Goal: Task Accomplishment & Management: Complete application form

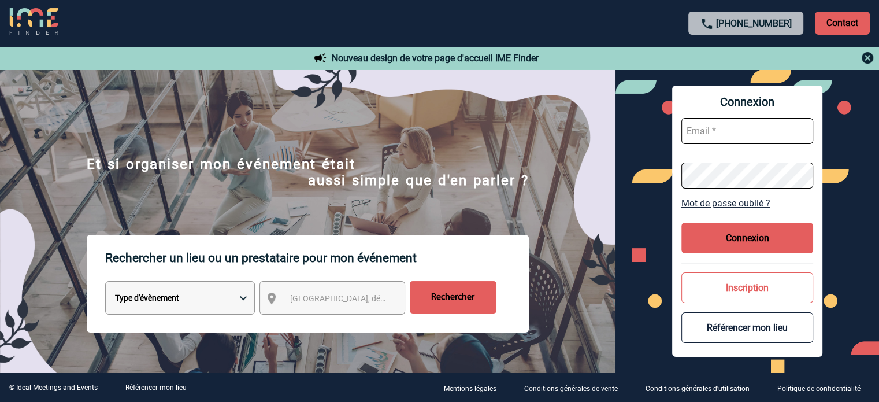
type input "eperiou@ime-groupe.com"
click at [781, 235] on button "Connexion" at bounding box center [747, 237] width 132 height 31
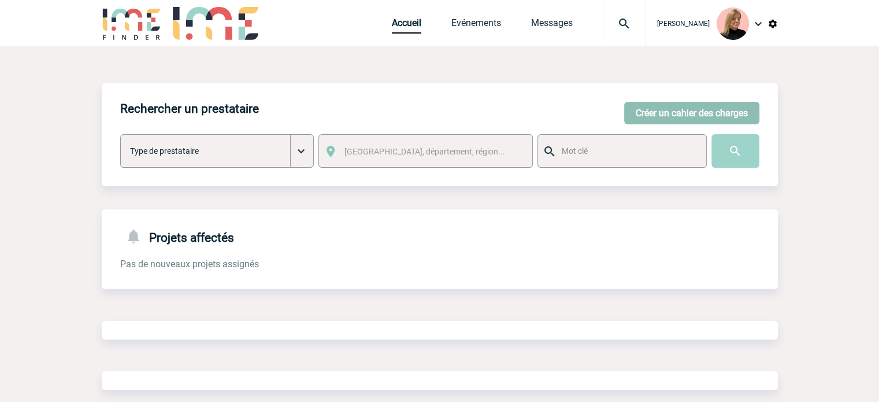
click at [662, 110] on button "Créer un cahier des charges" at bounding box center [691, 113] width 135 height 23
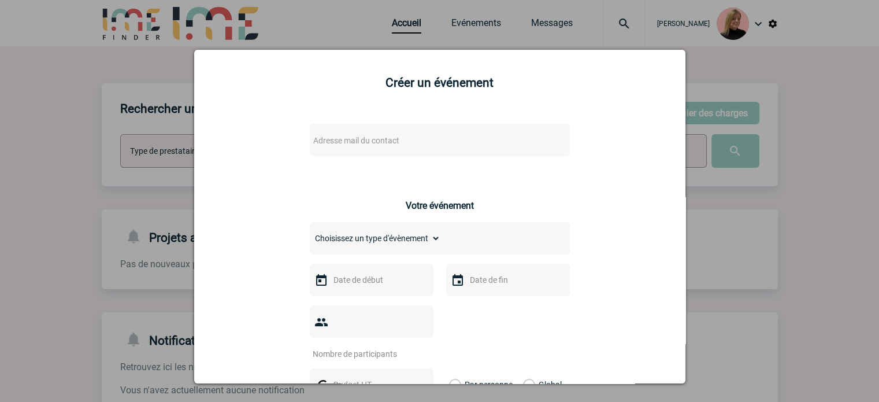
click at [496, 131] on div "Adresse mail du contact" at bounding box center [440, 140] width 260 height 32
click at [487, 133] on div "Adresse mail du contact" at bounding box center [440, 140] width 260 height 32
click at [485, 136] on span "Adresse mail du contact" at bounding box center [410, 140] width 202 height 16
type input "nathalie.guehi"
click at [742, 193] on div at bounding box center [439, 201] width 879 height 402
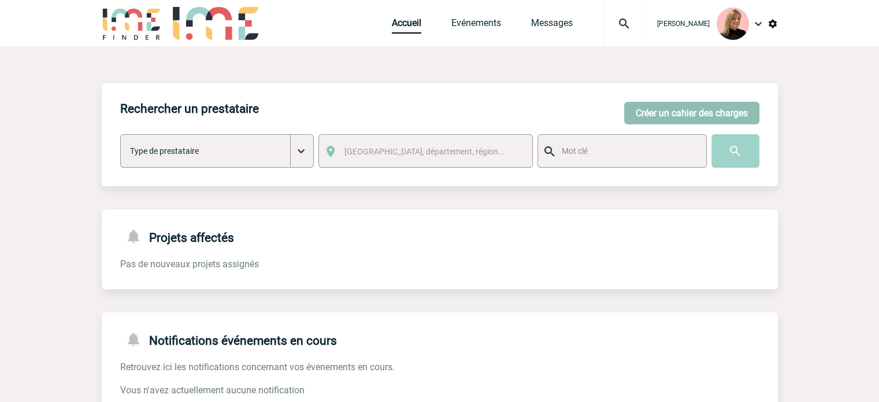
click at [656, 120] on button "Créer un cahier des charges" at bounding box center [691, 113] width 135 height 23
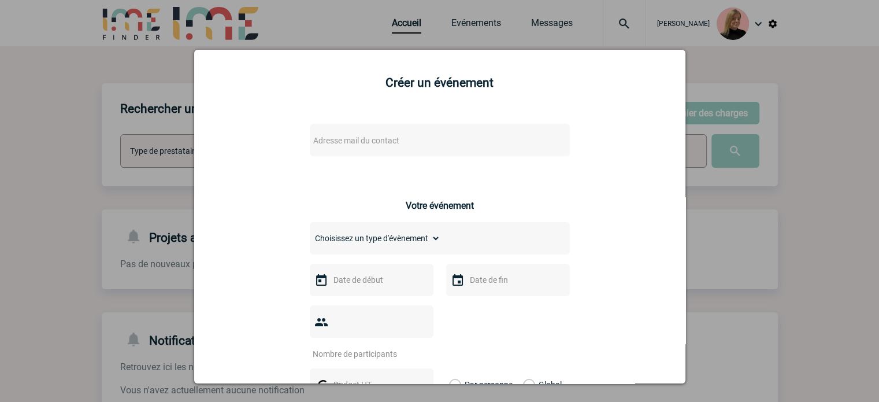
click at [427, 146] on span "Adresse mail du contact" at bounding box center [410, 140] width 202 height 16
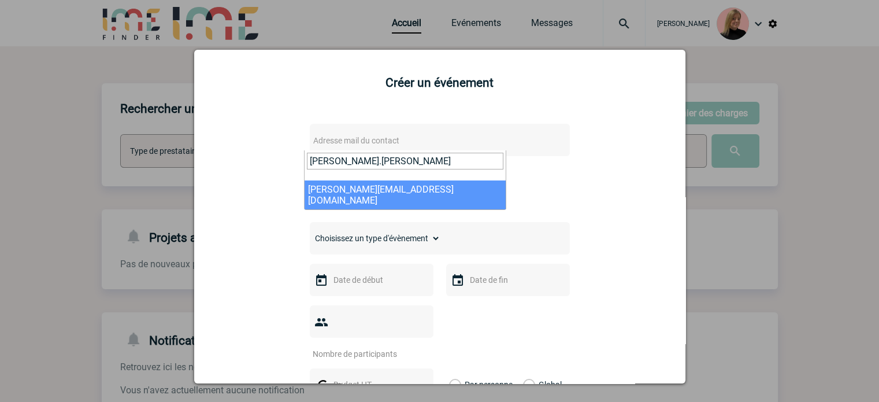
type input "nathalie.gueh"
select select "132773"
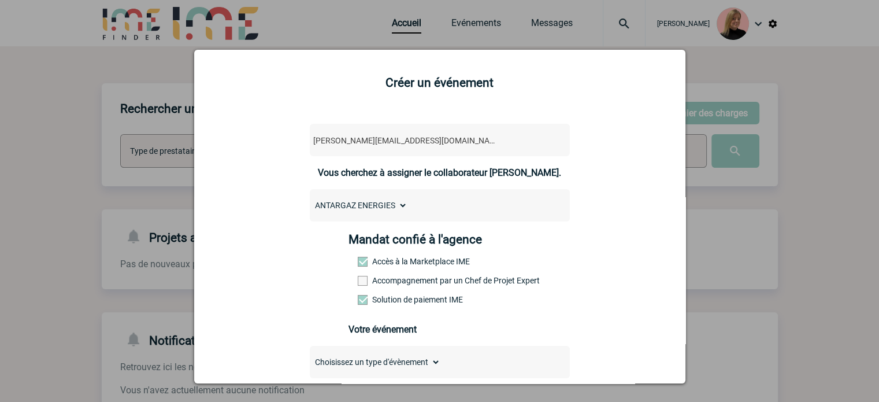
click at [389, 274] on div "Mandat confié à l'agence Accès à la Marketplace IME Accompagnement par un Chef …" at bounding box center [439, 272] width 182 height 80
click at [392, 284] on label "Accompagnement par un Chef de Projet Expert" at bounding box center [383, 280] width 51 height 9
click at [0, 0] on input "Accompagnement par un Chef de Projet Expert" at bounding box center [0, 0] width 0 height 0
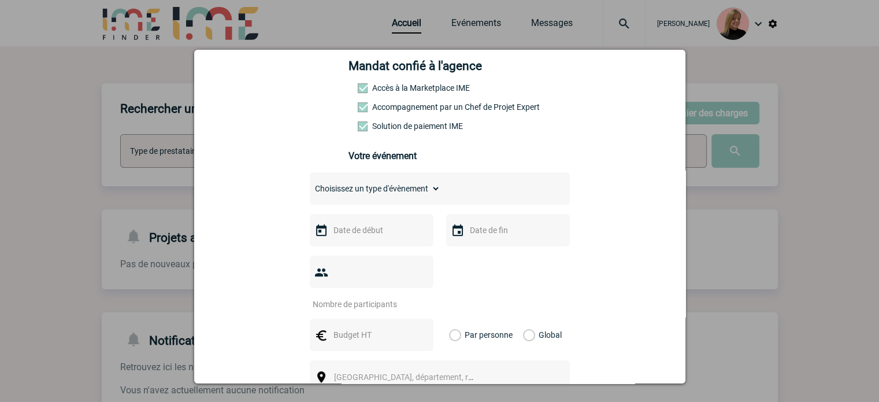
click at [402, 195] on select "Choisissez un type d'évènement Séminaire avec nuitée Séminaire sans nuitée Repa…" at bounding box center [375, 188] width 131 height 16
select select "5"
click at [310, 184] on select "Choisissez un type d'évènement Séminaire avec nuitée Séminaire sans nuitée Repa…" at bounding box center [375, 188] width 131 height 16
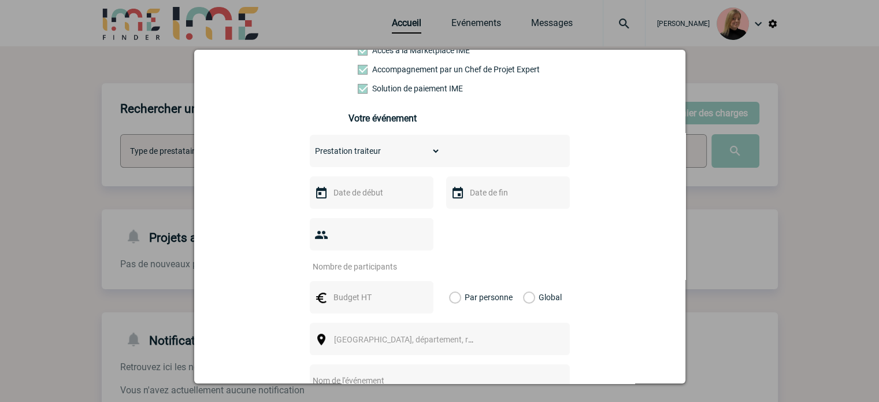
scroll to position [231, 0]
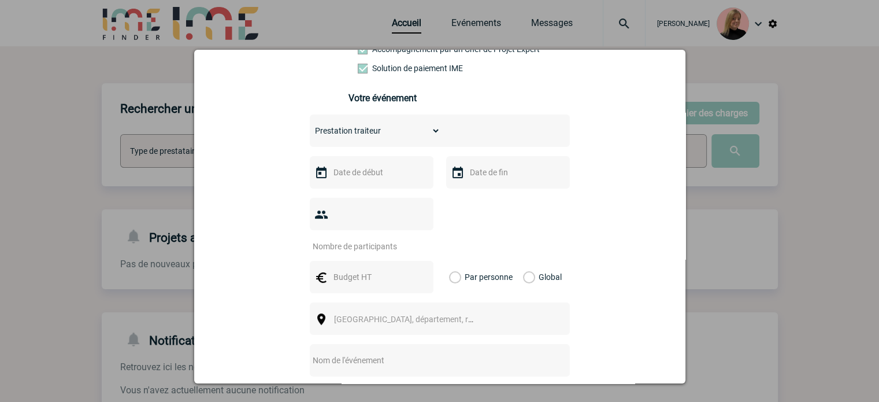
click at [366, 174] on input "text" at bounding box center [371, 172] width 80 height 15
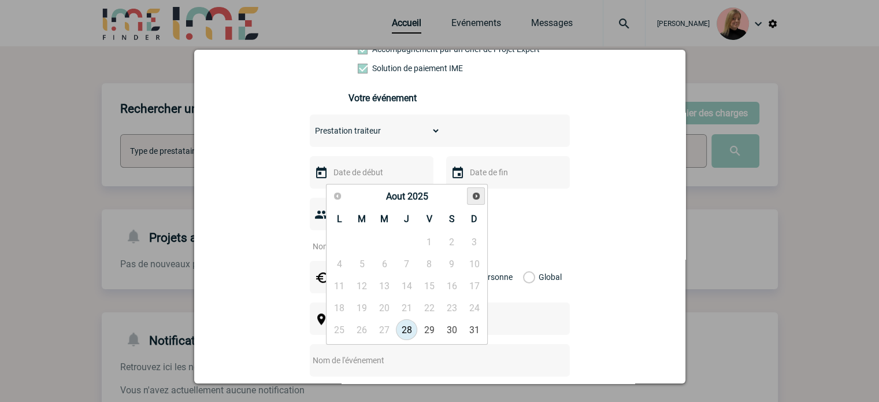
click at [470, 197] on link "Suivant" at bounding box center [476, 196] width 18 height 18
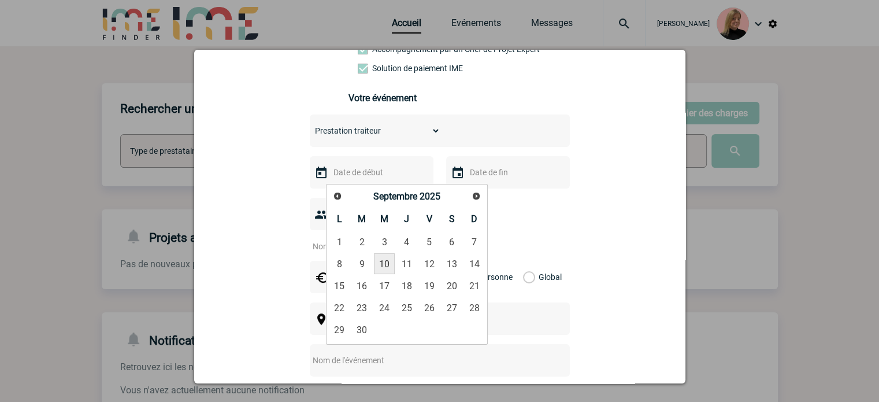
click at [386, 261] on link "10" at bounding box center [384, 263] width 21 height 21
type input "10-09-2025"
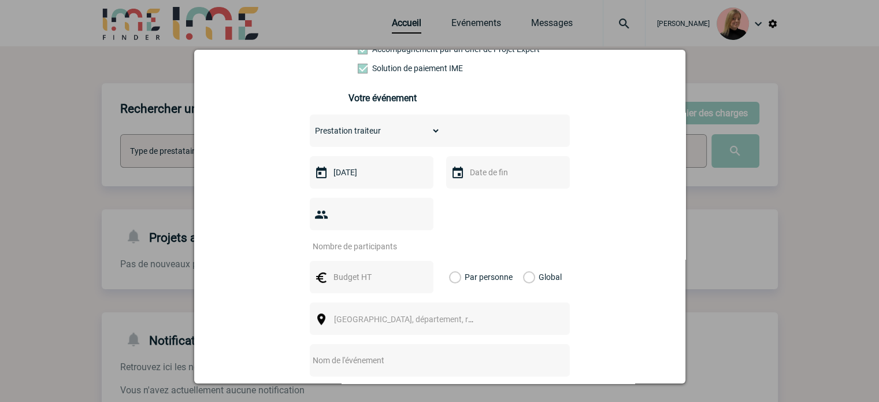
click at [502, 172] on input "text" at bounding box center [507, 172] width 80 height 15
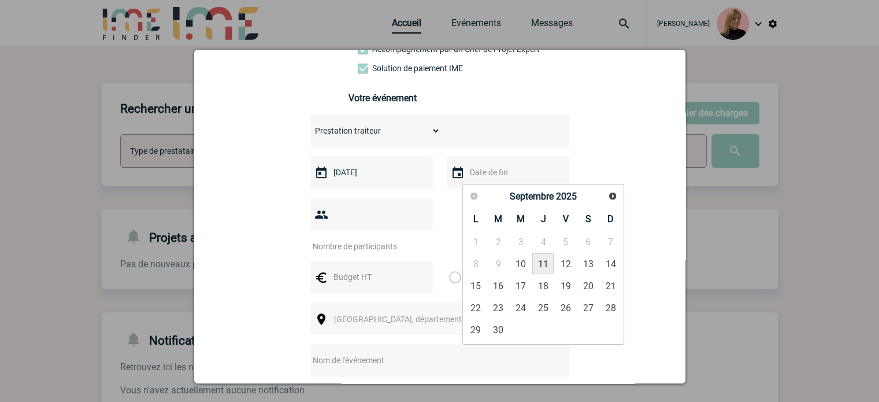
drag, startPoint x: 540, startPoint y: 265, endPoint x: 534, endPoint y: 286, distance: 22.1
click at [541, 264] on link "11" at bounding box center [542, 263] width 21 height 21
type input "11-09-2025"
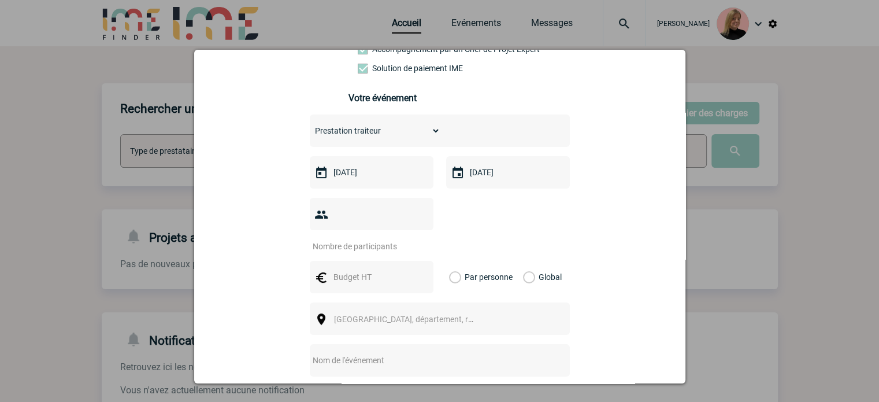
click at [347, 239] on input "number" at bounding box center [364, 246] width 109 height 15
type input "11"
click at [367, 269] on input "text" at bounding box center [371, 276] width 80 height 15
click at [513, 261] on div "Par personne Global" at bounding box center [508, 277] width 124 height 32
click at [529, 261] on div "Global" at bounding box center [540, 277] width 39 height 32
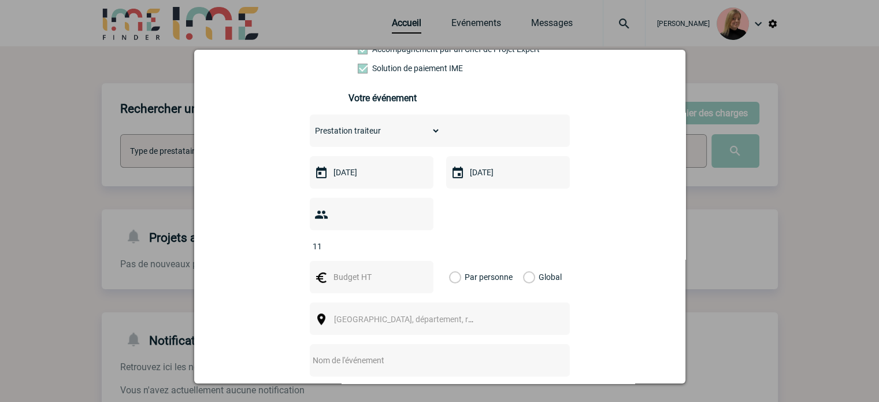
click at [523, 261] on label "Global" at bounding box center [527, 277] width 8 height 32
click at [0, 0] on input "Global" at bounding box center [0, 0] width 0 height 0
drag, startPoint x: 337, startPoint y: 248, endPoint x: 346, endPoint y: 253, distance: 9.6
click at [337, 261] on div at bounding box center [372, 277] width 124 height 32
click at [354, 269] on input "text" at bounding box center [371, 276] width 80 height 15
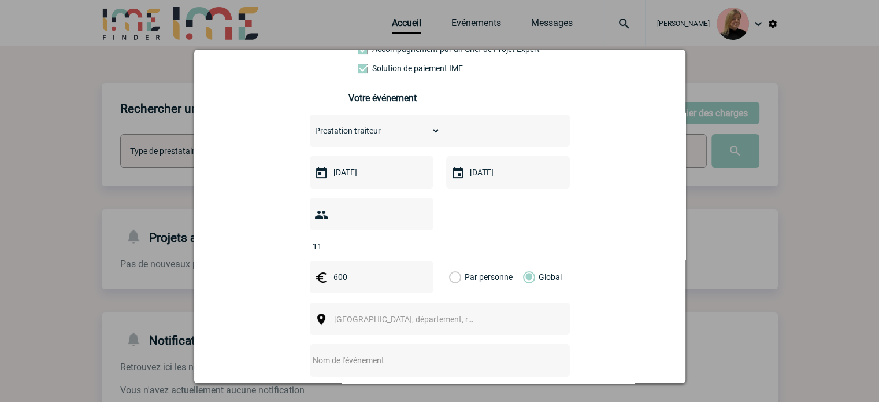
type input "600"
click at [337, 314] on span "Ville, département, région..." at bounding box center [414, 318] width 161 height 9
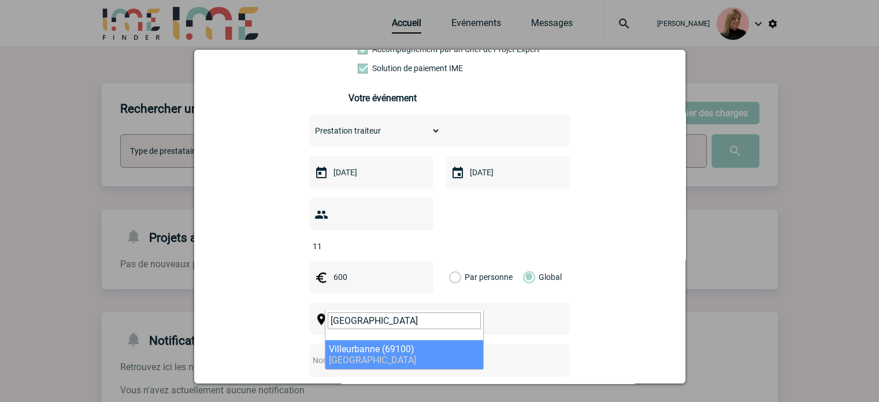
type input "[GEOGRAPHIC_DATA]"
select select "36510"
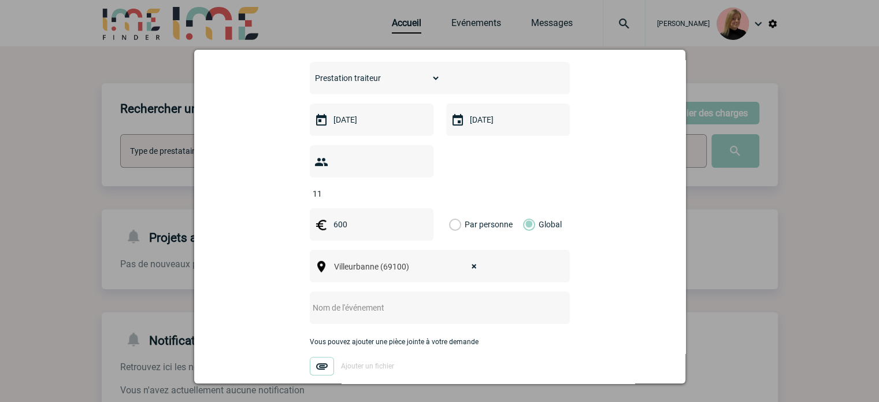
scroll to position [347, 0]
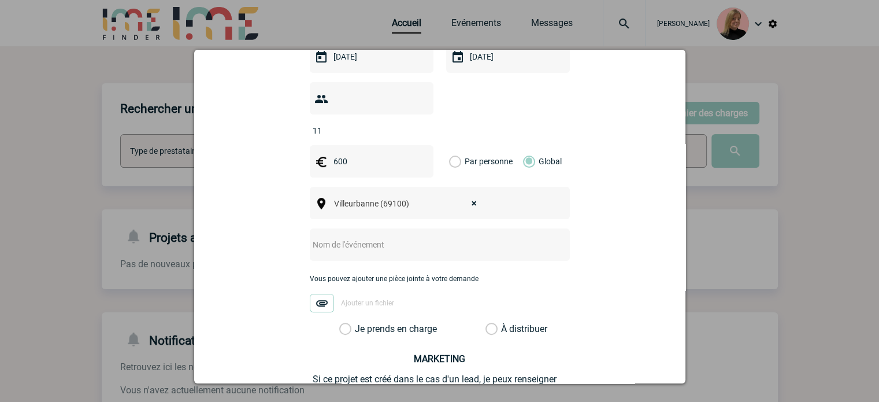
click at [366, 237] on input "text" at bounding box center [424, 244] width 229 height 15
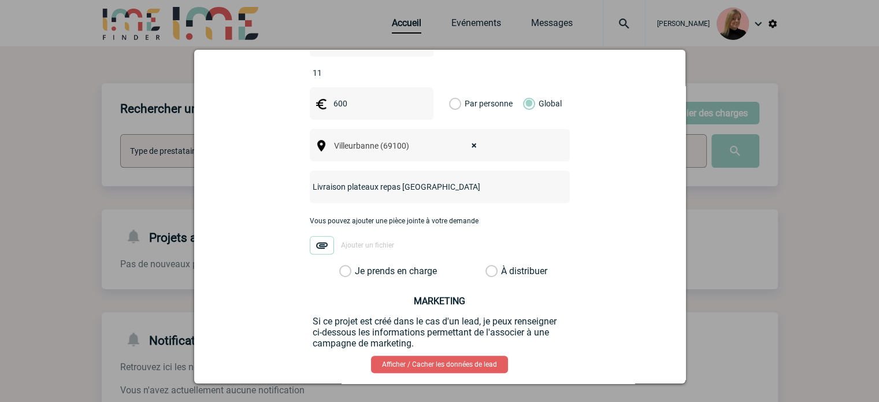
type input "Livraison plateaux repas Villeurbanne"
click at [359, 265] on label "Je prends en charge" at bounding box center [349, 271] width 20 height 12
click at [0, 0] on input "Je prends en charge" at bounding box center [0, 0] width 0 height 0
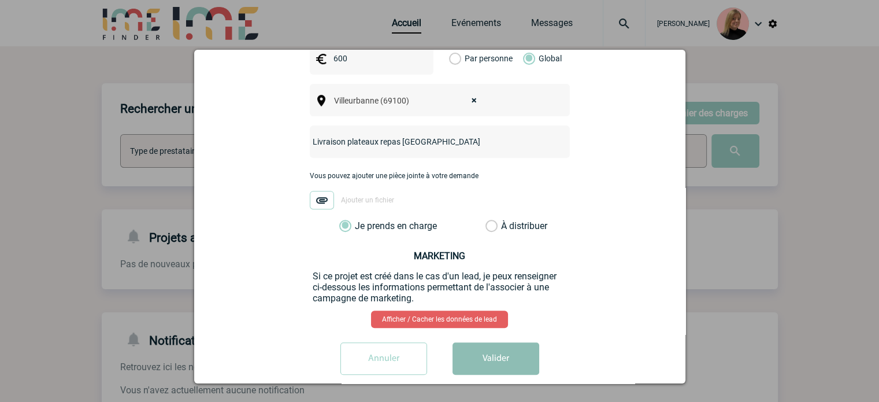
click at [495, 342] on button "Valider" at bounding box center [495, 358] width 87 height 32
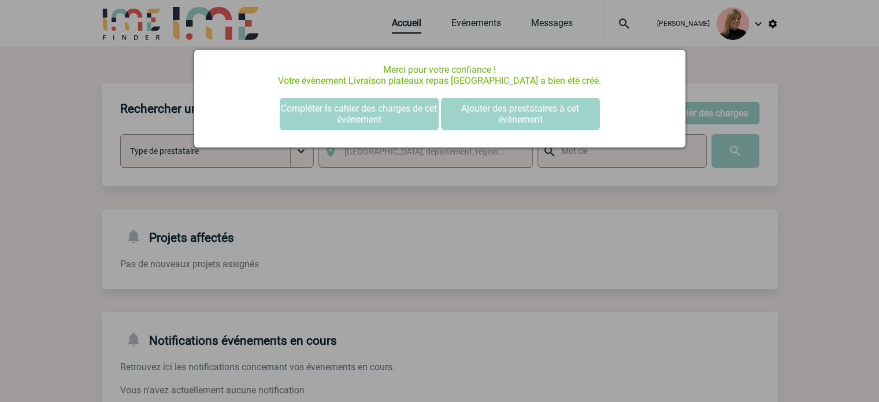
scroll to position [0, 0]
click at [614, 244] on div at bounding box center [439, 201] width 879 height 402
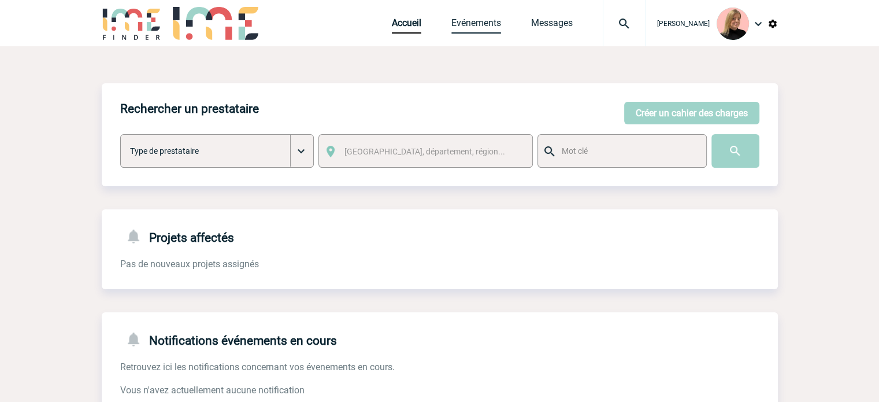
click at [469, 23] on link "Evénements" at bounding box center [476, 25] width 50 height 16
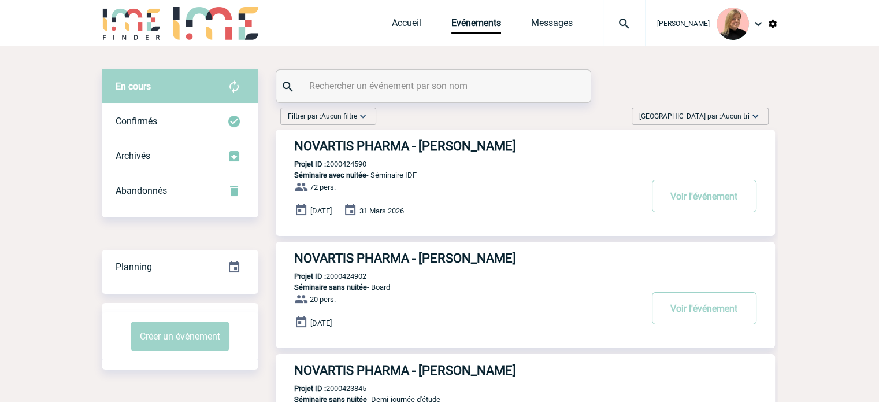
click at [727, 117] on span "Aucun tri" at bounding box center [735, 116] width 28 height 8
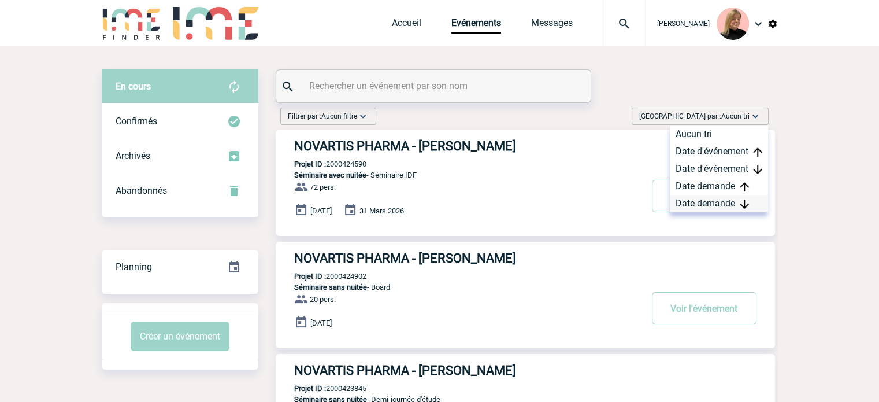
click at [713, 196] on div "Date demande" at bounding box center [719, 203] width 98 height 17
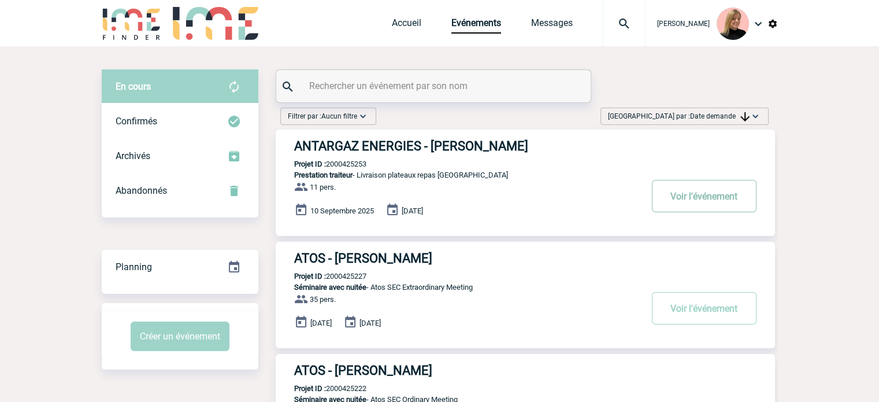
click at [689, 196] on button "Voir l'événement" at bounding box center [704, 196] width 105 height 32
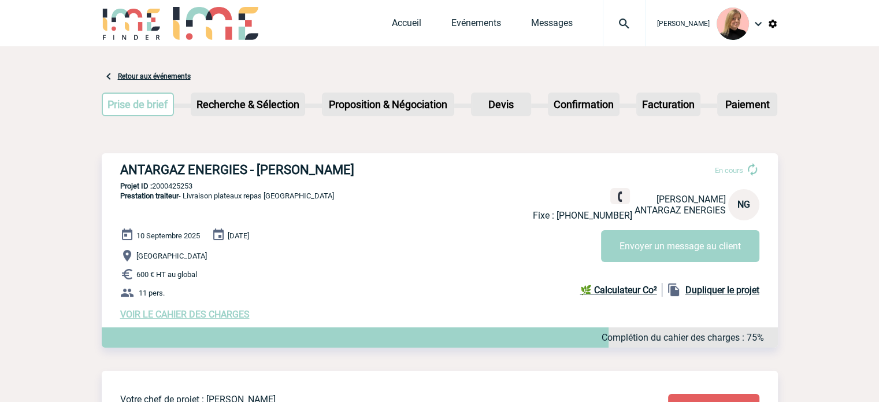
drag, startPoint x: 118, startPoint y: 164, endPoint x: 362, endPoint y: 165, distance: 243.3
click at [362, 165] on div "ANTARGAZ ENERGIES - [PERSON_NAME] En cours Fixe : [PHONE_NUMBER] [PERSON_NAME] …" at bounding box center [440, 241] width 676 height 176
copy h3 "ANTARGAZ ENERGIES - [PERSON_NAME]"
click at [180, 184] on p "Projet ID : 2000425253" at bounding box center [440, 185] width 676 height 9
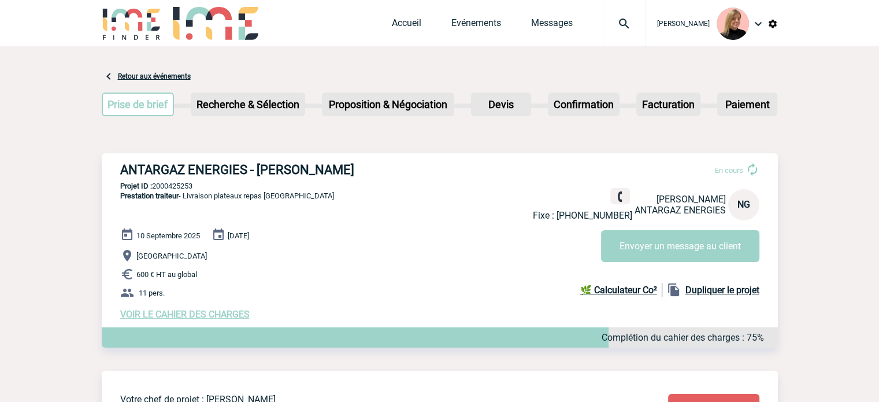
copy p "2000425253"
